Goal: Task Accomplishment & Management: Complete application form

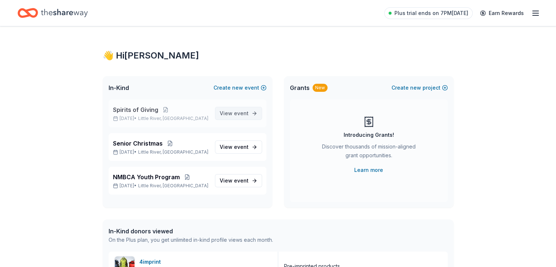
click at [238, 112] on span "event" at bounding box center [241, 113] width 15 height 6
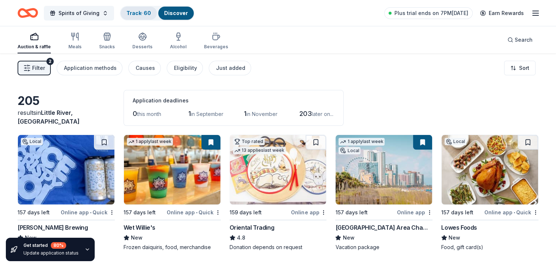
click at [151, 14] on link "Track · 60" at bounding box center [139, 13] width 25 height 6
click at [146, 11] on link "Track · 60" at bounding box center [139, 13] width 25 height 6
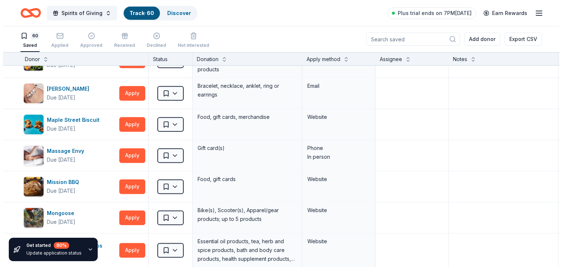
scroll to position [1811, 0]
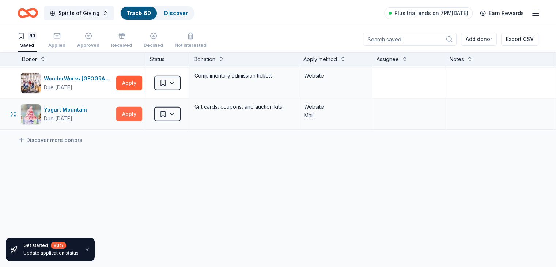
click at [140, 107] on button "Apply" at bounding box center [129, 114] width 26 height 15
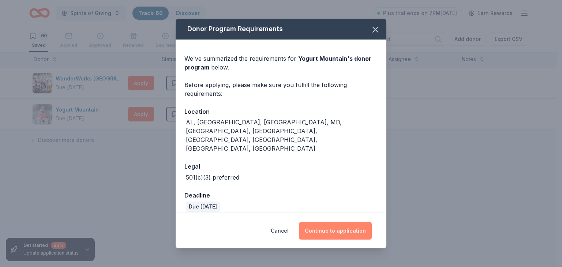
click at [342, 222] on button "Continue to application" at bounding box center [335, 231] width 73 height 18
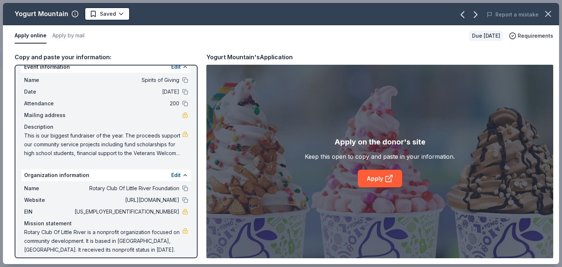
scroll to position [0, 0]
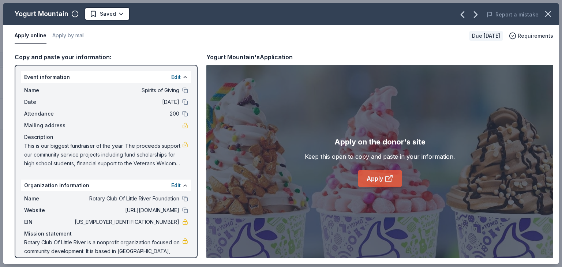
click at [386, 175] on icon at bounding box center [389, 178] width 9 height 9
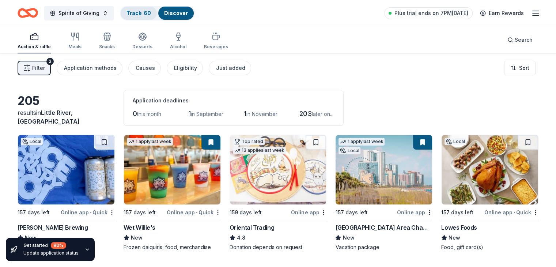
click at [148, 16] on div "Track · 60" at bounding box center [139, 13] width 36 height 13
click at [143, 11] on link "Track · 60" at bounding box center [139, 13] width 25 height 6
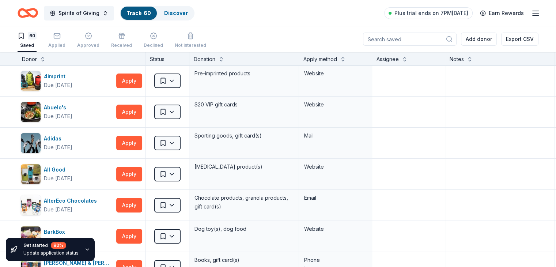
click at [85, 248] on icon "button" at bounding box center [88, 250] width 6 height 6
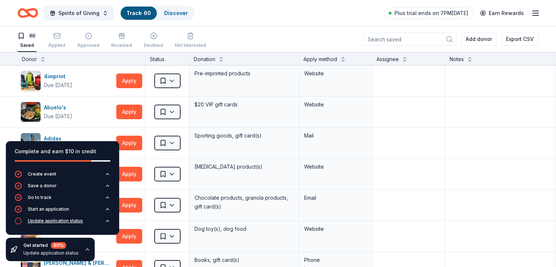
click at [17, 221] on icon "button" at bounding box center [18, 220] width 7 height 7
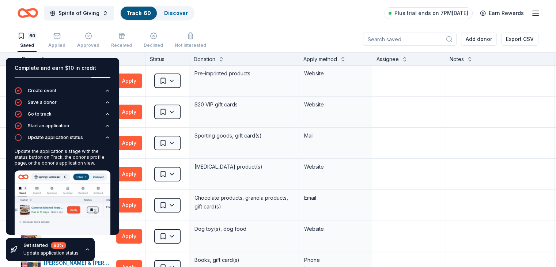
click at [284, 15] on div "Spirits of Giving Track · 60 Discover Plus trial ends on 7PM[DATE] Earn Rewards" at bounding box center [278, 12] width 521 height 17
click at [98, 65] on div "Complete and earn $10 in credit" at bounding box center [63, 68] width 96 height 9
click at [85, 249] on icon "button" at bounding box center [88, 250] width 6 height 6
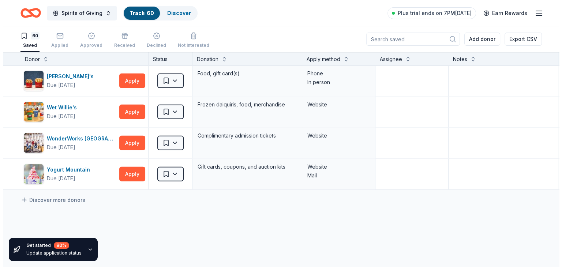
scroll to position [1735, 0]
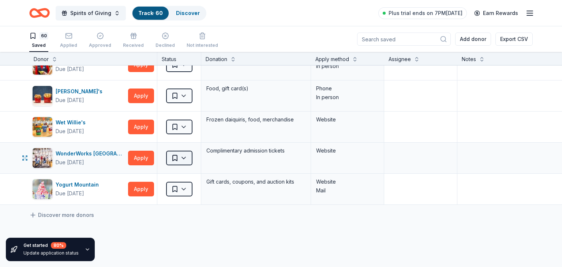
click at [184, 151] on html "Spirits of Giving Track · 60 Discover Plus trial ends on 7PM[DATE] Earn Rewards…" at bounding box center [281, 133] width 562 height 267
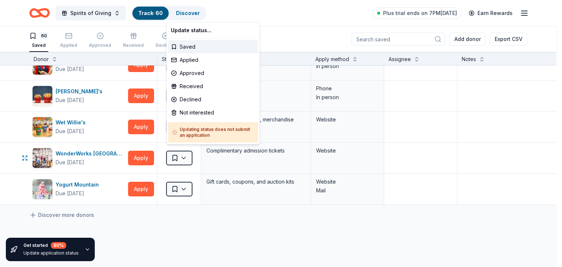
click at [142, 154] on html "Spirits of Giving Track · 60 Discover Plus trial ends on 7PM[DATE] Earn Rewards…" at bounding box center [281, 133] width 562 height 267
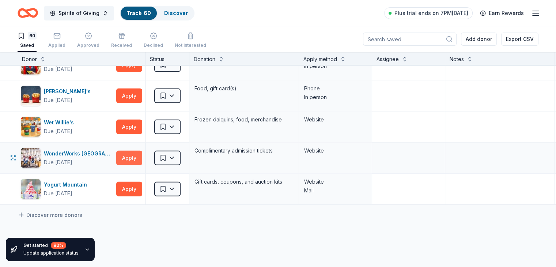
click at [140, 153] on button "Apply" at bounding box center [129, 158] width 26 height 15
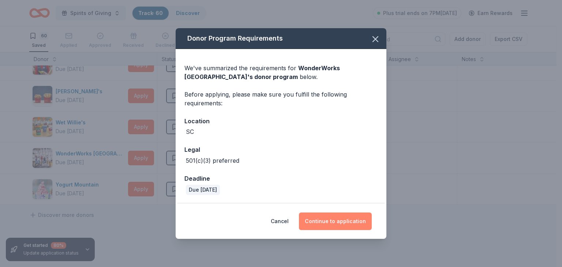
click at [337, 224] on button "Continue to application" at bounding box center [335, 222] width 73 height 18
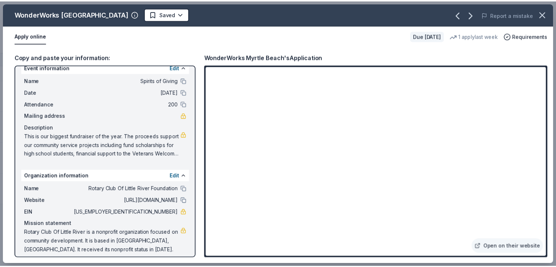
scroll to position [12, 0]
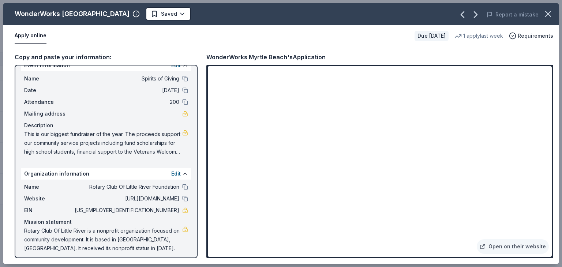
drag, startPoint x: 92, startPoint y: 197, endPoint x: 102, endPoint y: 202, distance: 11.3
click at [102, 202] on span "[URL][DOMAIN_NAME]" at bounding box center [126, 198] width 106 height 9
drag, startPoint x: 98, startPoint y: 199, endPoint x: 154, endPoint y: 198, distance: 55.6
click at [140, 199] on span "[URL][DOMAIN_NAME]" at bounding box center [126, 198] width 106 height 9
click at [182, 198] on button at bounding box center [185, 199] width 6 height 6
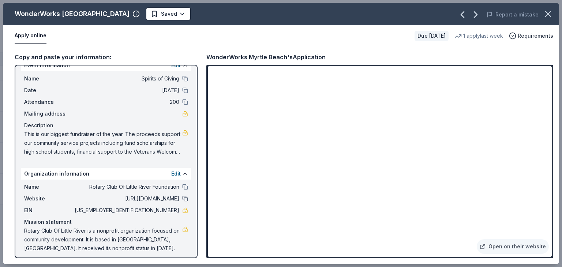
click at [182, 198] on button at bounding box center [185, 199] width 6 height 6
click at [546, 14] on icon "button" at bounding box center [548, 14] width 10 height 10
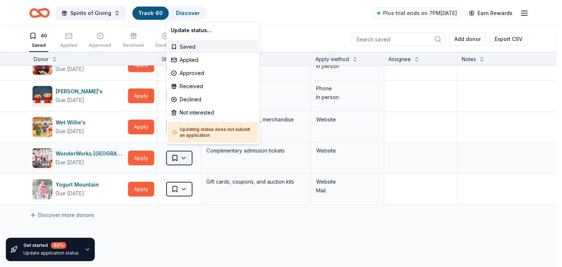
click at [185, 153] on html "Spirits of Giving Track · 60 Discover Plus trial ends on 7PM[DATE] Earn Rewards…" at bounding box center [281, 133] width 562 height 267
click at [193, 59] on div "Applied" at bounding box center [213, 59] width 90 height 13
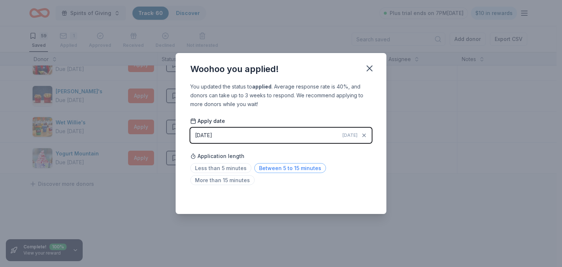
click at [265, 169] on span "Between 5 to 15 minutes" at bounding box center [290, 168] width 72 height 10
click at [372, 70] on icon "button" at bounding box center [369, 68] width 10 height 10
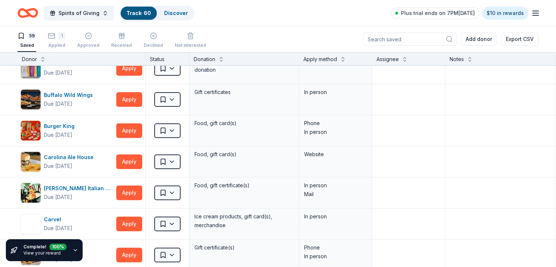
scroll to position [0, 0]
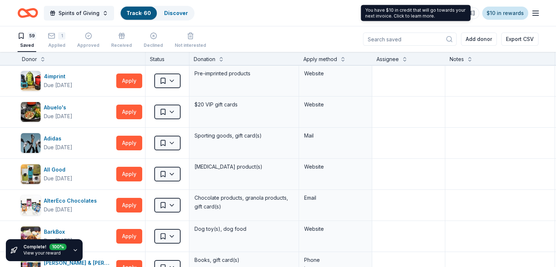
click at [487, 12] on link "$10 in rewards" at bounding box center [506, 13] width 46 height 13
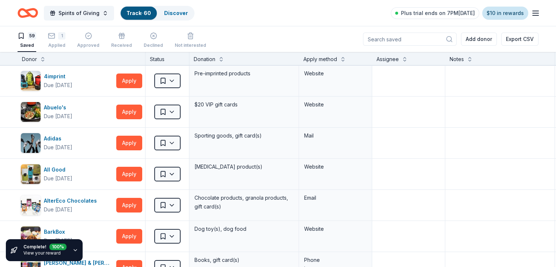
click at [494, 11] on link "$10 in rewards" at bounding box center [506, 13] width 46 height 13
click at [490, 14] on link "$10 in rewards" at bounding box center [506, 13] width 46 height 13
click at [438, 15] on span "Plus trial ends on 7PM[DATE]" at bounding box center [438, 13] width 74 height 9
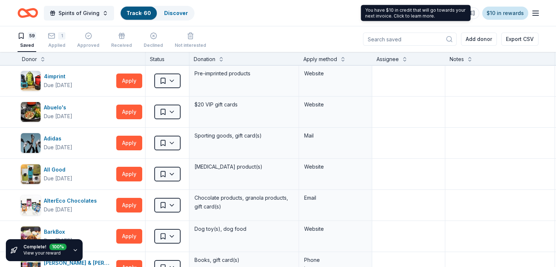
click at [492, 13] on link "$10 in rewards" at bounding box center [506, 13] width 46 height 13
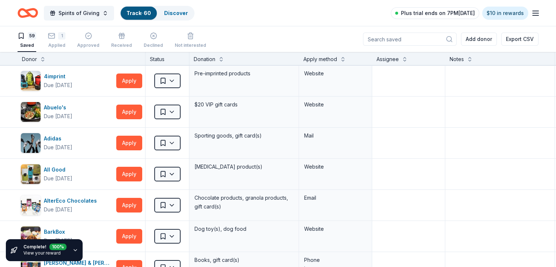
click at [447, 12] on span "Plus trial ends on 7PM[DATE]" at bounding box center [438, 13] width 74 height 9
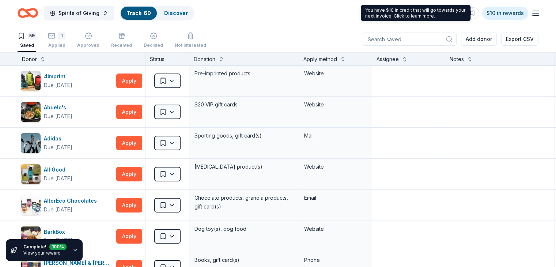
click at [425, 16] on div "You have $10 in credit that will go towards your next invoice. Click to learn m…" at bounding box center [416, 13] width 110 height 16
click at [408, 18] on div "You have $10 in credit that will go towards your next invoice. Click to learn m…" at bounding box center [416, 13] width 110 height 16
click at [385, 14] on div "You have $10 in credit that will go towards your next invoice. Click to learn m…" at bounding box center [416, 13] width 110 height 16
click at [423, 11] on div "You have $10 in credit that will go towards your next invoice. Click to learn m…" at bounding box center [416, 13] width 110 height 16
click at [450, 16] on div "You have $10 in credit that will go towards your next invoice. Click to learn m…" at bounding box center [416, 13] width 110 height 16
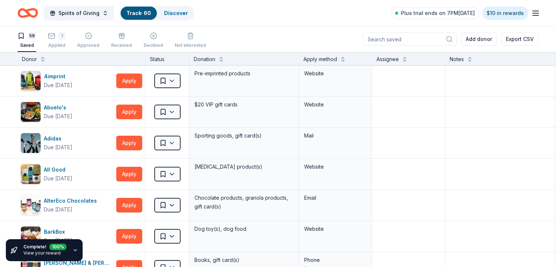
click at [533, 13] on line "button" at bounding box center [536, 13] width 6 height 0
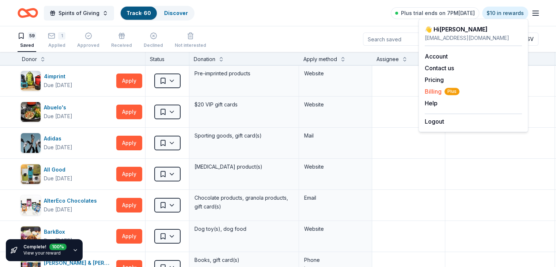
click at [437, 90] on span "Billing Plus" at bounding box center [442, 91] width 35 height 9
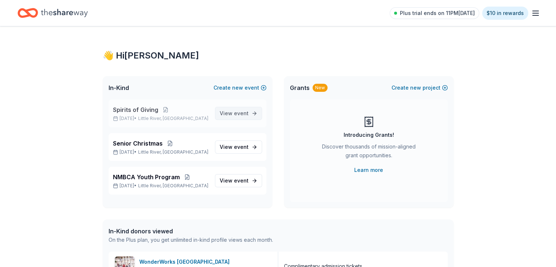
click at [240, 114] on span "event" at bounding box center [241, 113] width 15 height 6
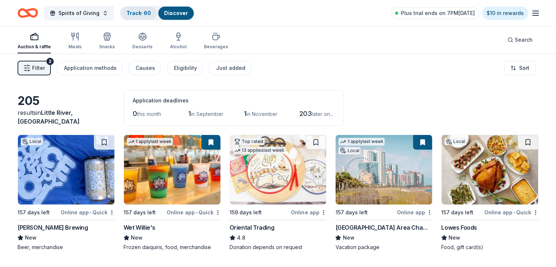
click at [146, 14] on link "Track · 60" at bounding box center [139, 13] width 25 height 6
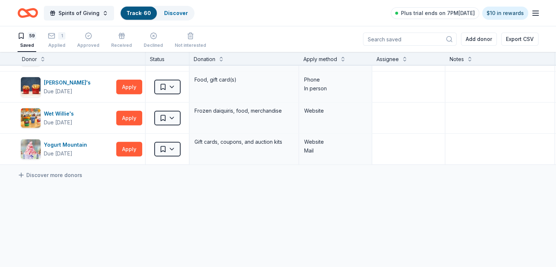
scroll to position [1741, 0]
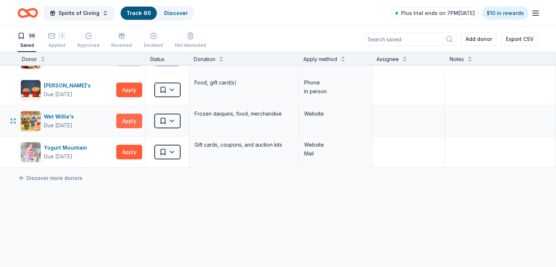
click at [142, 116] on button "Apply" at bounding box center [129, 121] width 26 height 15
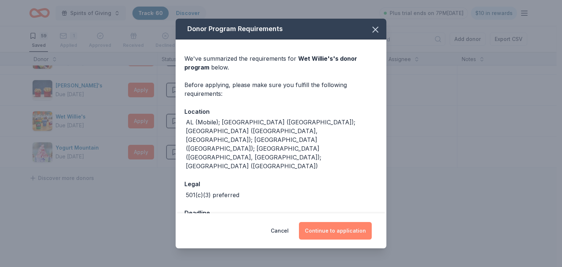
click at [350, 226] on button "Continue to application" at bounding box center [335, 231] width 73 height 18
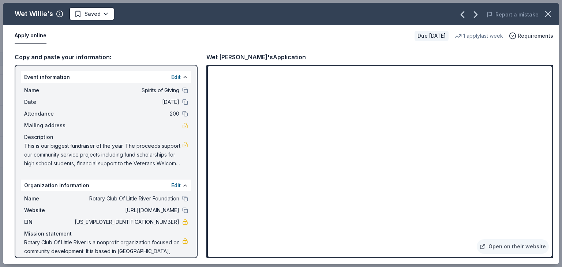
click at [553, 184] on div "Copy and paste your information: Event information Edit Name Spirits of Giving …" at bounding box center [281, 155] width 556 height 218
click at [497, 246] on link "Open on their website" at bounding box center [513, 246] width 72 height 15
click at [548, 16] on icon "button" at bounding box center [548, 14] width 10 height 10
